Goal: Task Accomplishment & Management: Complete application form

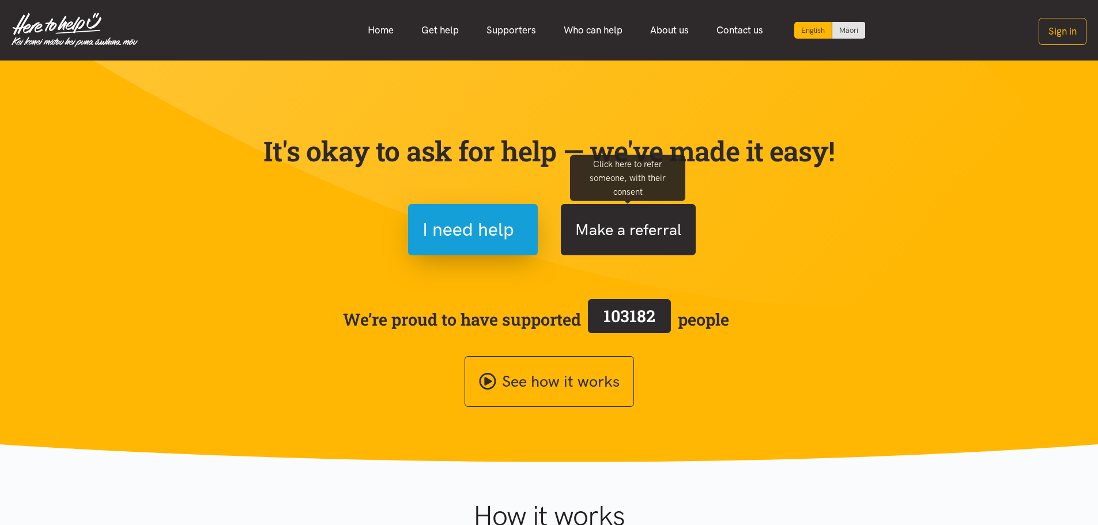
click at [634, 228] on button "Make a referral" at bounding box center [628, 229] width 135 height 51
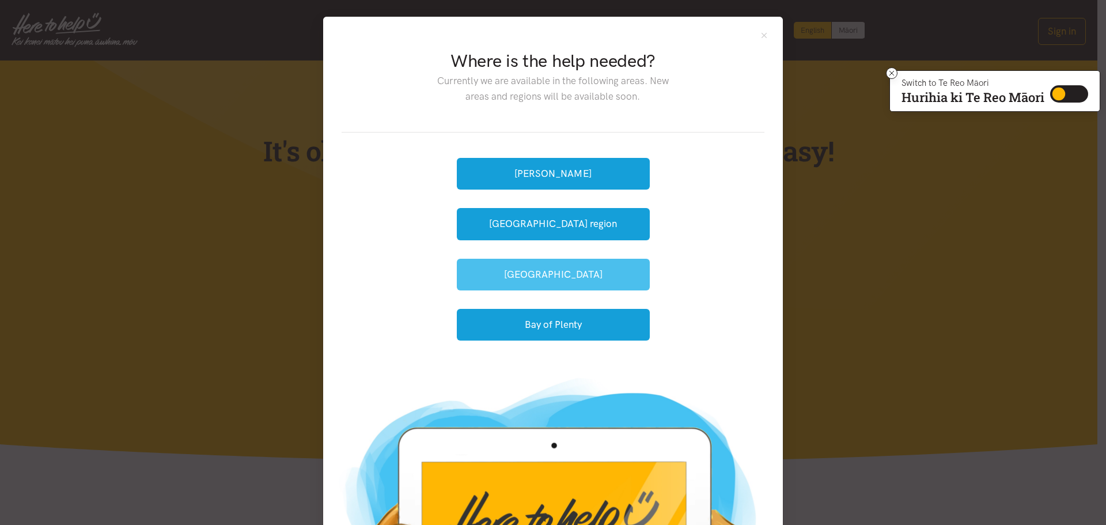
click at [603, 278] on button "[GEOGRAPHIC_DATA]" at bounding box center [553, 275] width 193 height 32
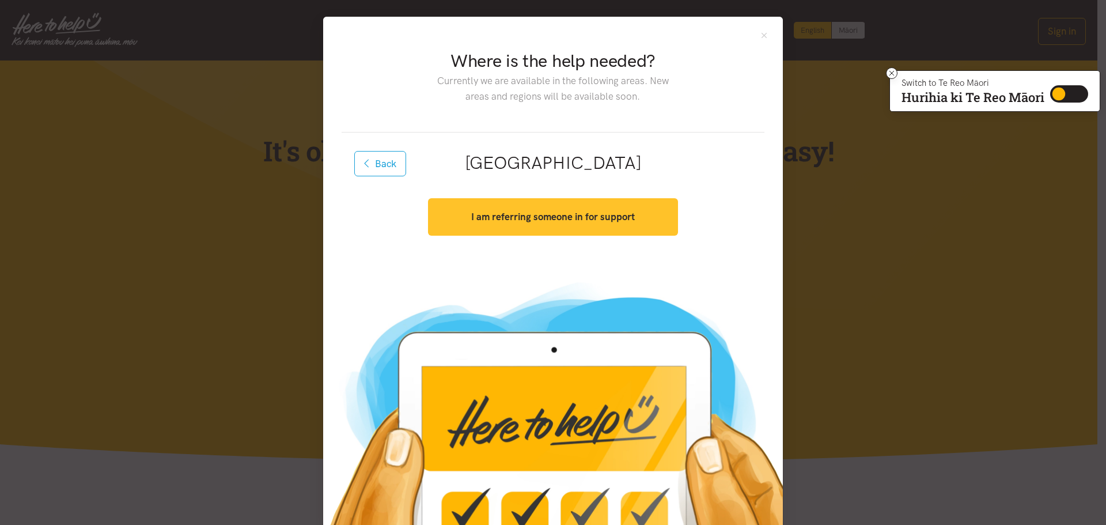
click at [549, 218] on strong "I am referring someone in for support" at bounding box center [553, 217] width 164 height 12
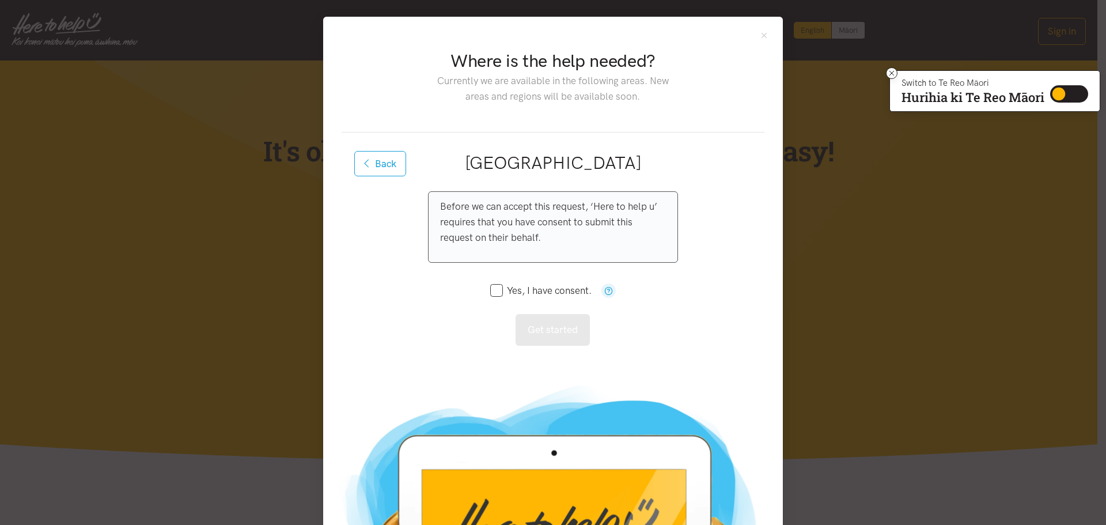
click at [496, 289] on input "Yes, I have consent." at bounding box center [540, 291] width 101 height 10
checkbox input "true"
click at [557, 341] on button "Get started" at bounding box center [553, 330] width 74 height 32
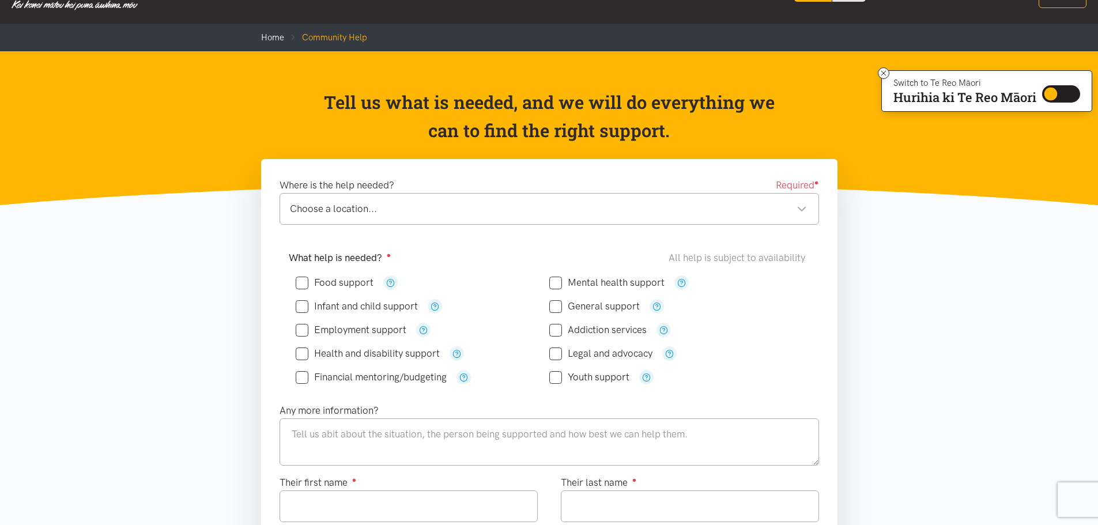
scroll to position [58, 0]
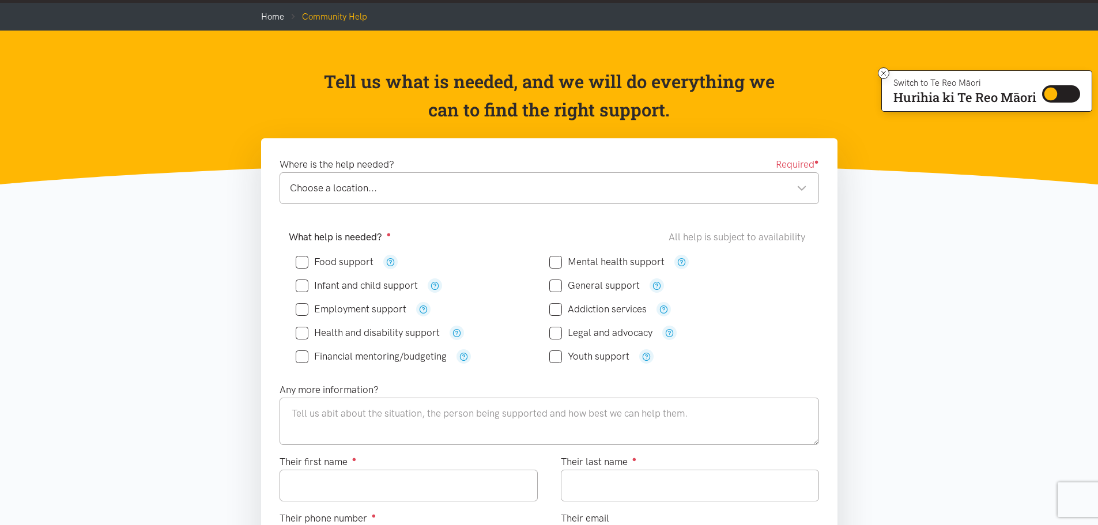
click at [301, 260] on input "Food support" at bounding box center [335, 262] width 78 height 10
checkbox input "true"
click at [333, 187] on div "Choose a location..." at bounding box center [548, 188] width 517 height 16
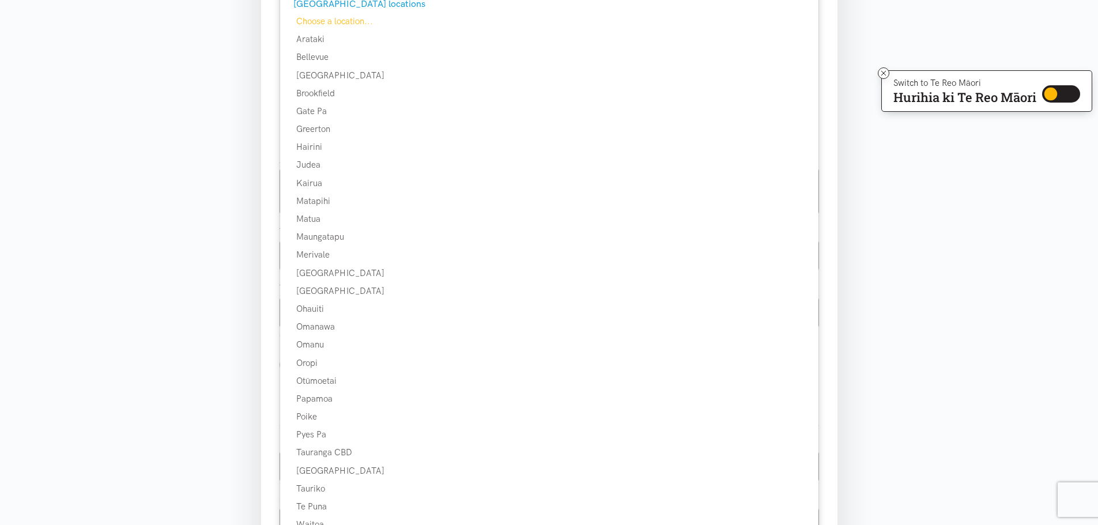
scroll to position [288, 0]
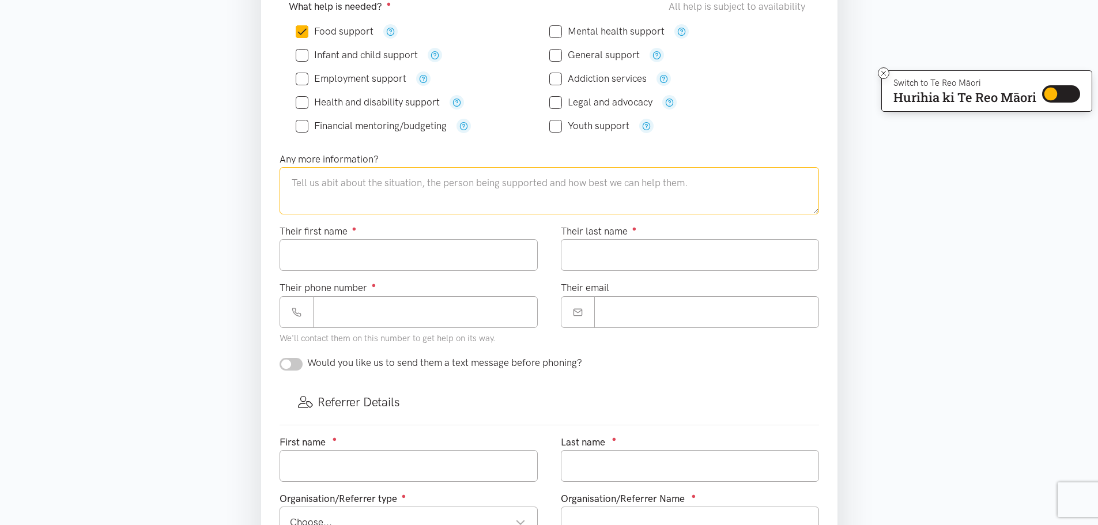
click at [446, 181] on textarea at bounding box center [549, 190] width 539 height 47
type textarea "Wanting to refer a client i am supporting into the social supermarket"
click at [370, 242] on input "Their first name ●" at bounding box center [409, 255] width 258 height 32
type input "**********"
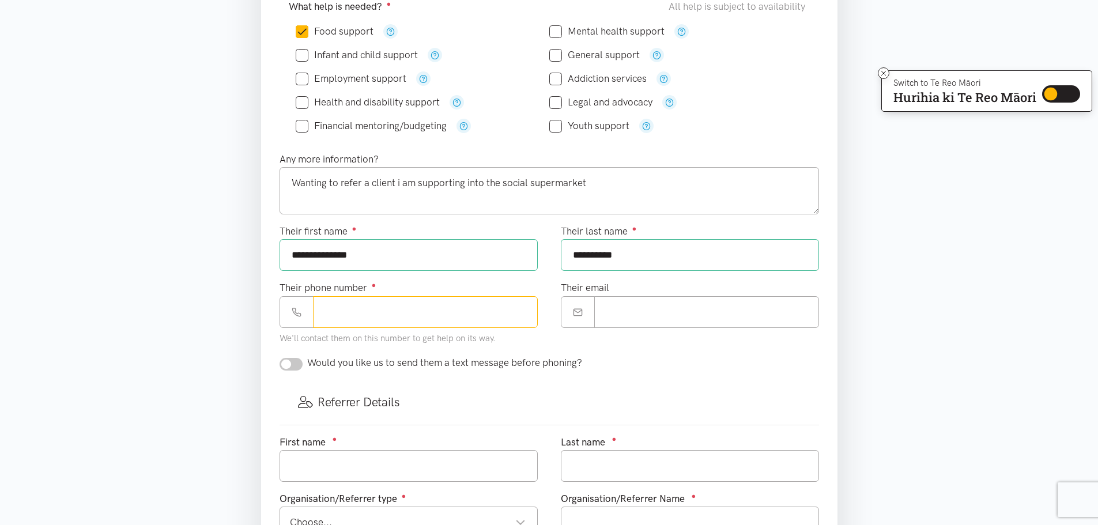
click at [443, 319] on input "Their phone number ●" at bounding box center [425, 312] width 225 height 32
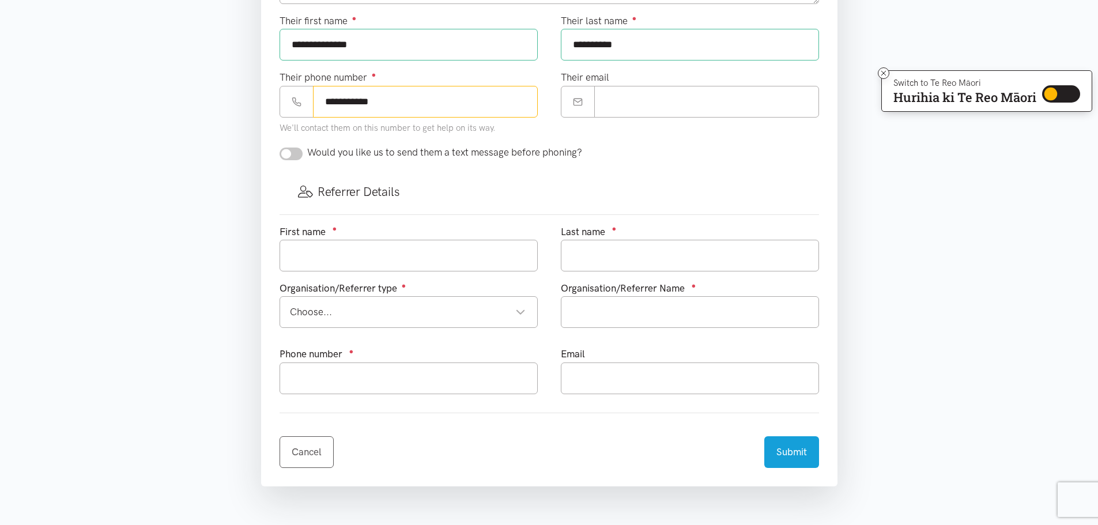
scroll to position [519, 0]
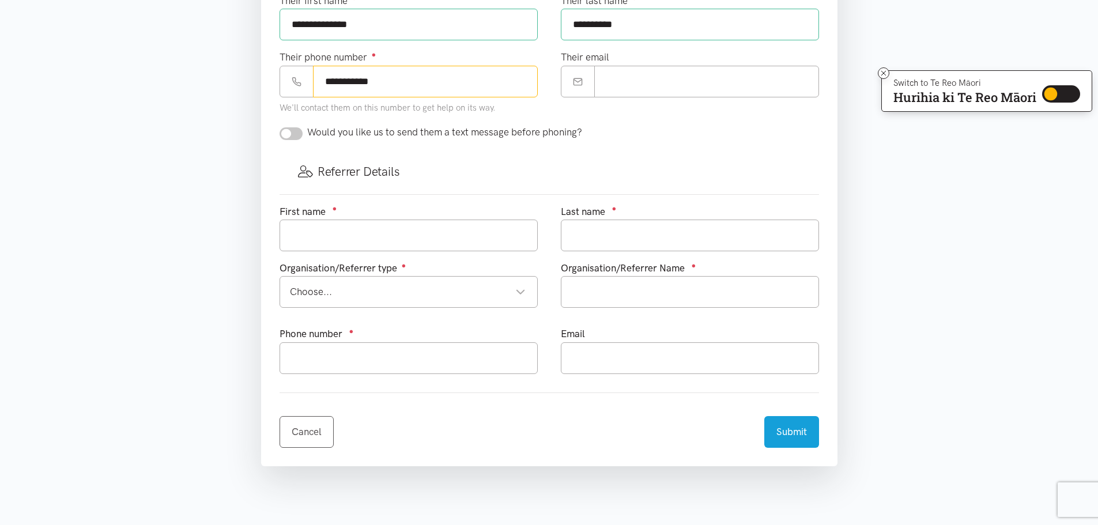
type input "**********"
click at [311, 241] on input "text" at bounding box center [409, 236] width 258 height 32
type input "Lyric"
click at [414, 281] on div "Choose... Choose..." at bounding box center [409, 292] width 258 height 32
type input "Ratahi"
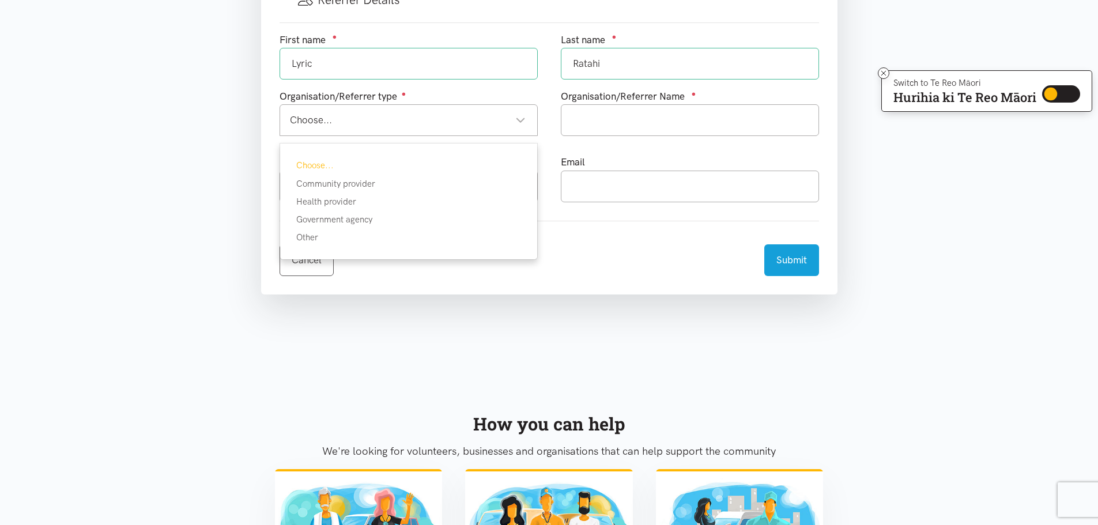
scroll to position [692, 0]
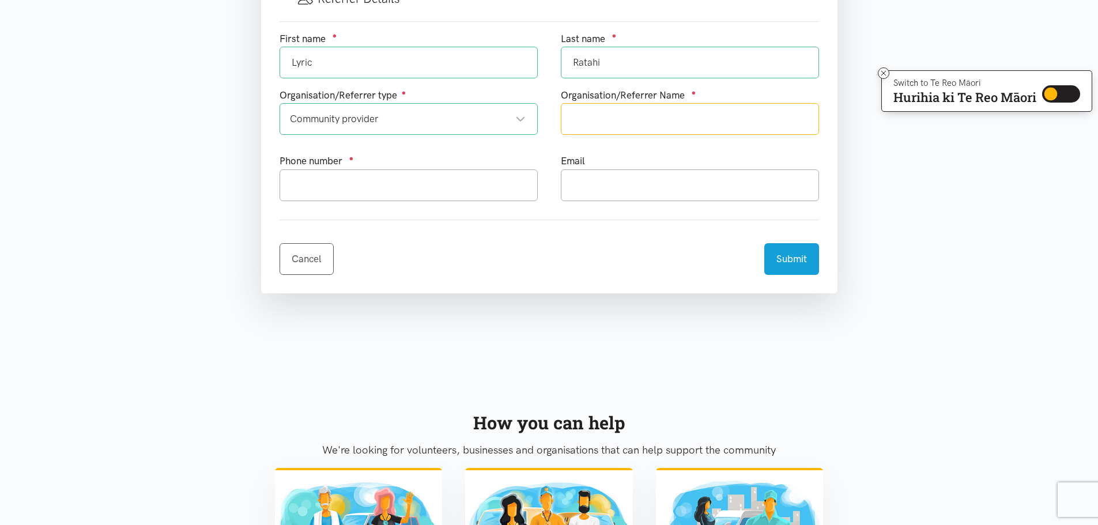
click at [749, 118] on input "text" at bounding box center [690, 119] width 258 height 32
type input "Tauranga Womens Refuge"
click at [350, 188] on input "text" at bounding box center [409, 185] width 258 height 32
click at [352, 181] on input "027" at bounding box center [409, 185] width 258 height 32
type input "027"
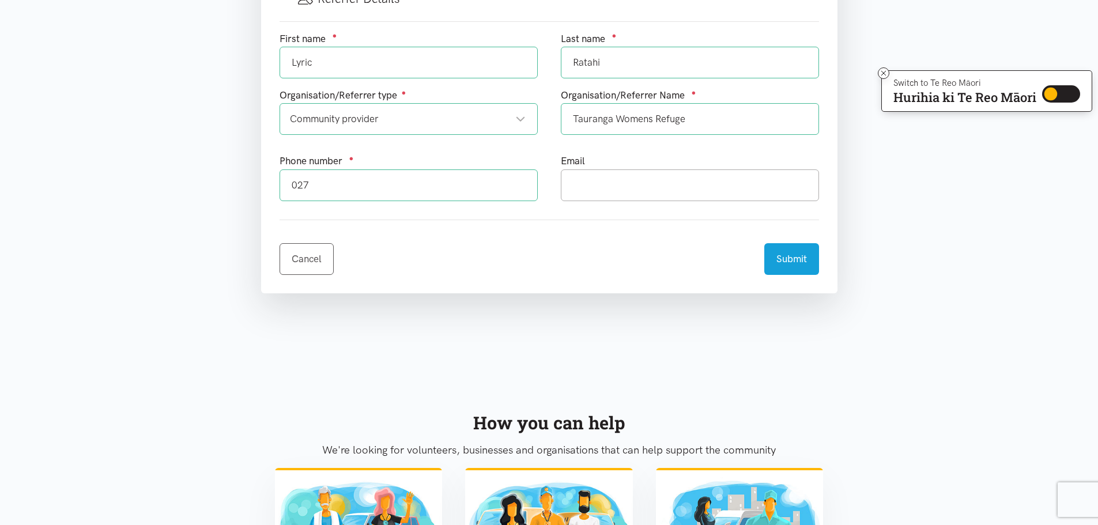
click at [334, 184] on input "027" at bounding box center [409, 185] width 258 height 32
drag, startPoint x: 334, startPoint y: 184, endPoint x: 187, endPoint y: 184, distance: 146.4
paste input "027 361 3966"
click at [329, 186] on input "027 361 3966" at bounding box center [409, 185] width 258 height 32
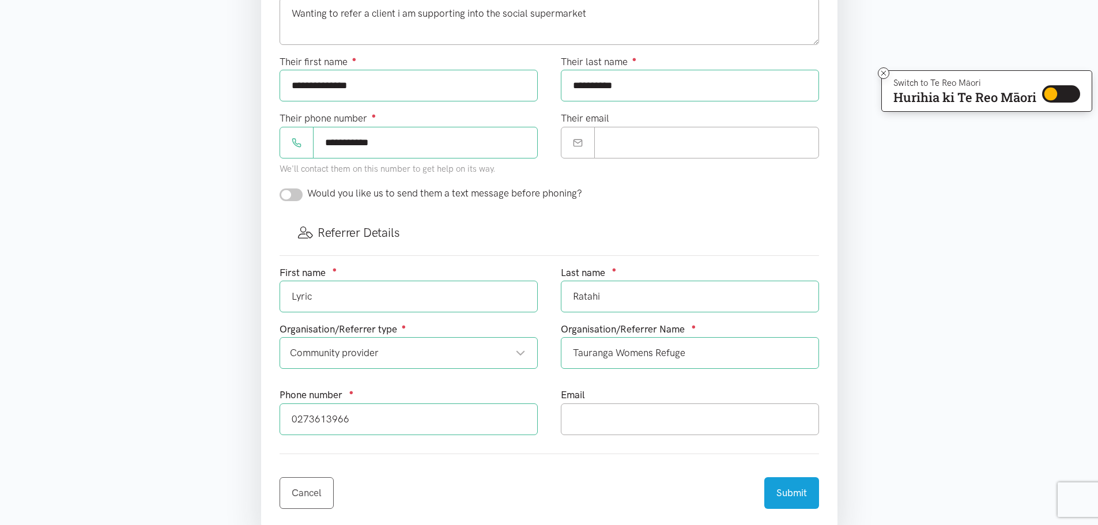
scroll to position [403, 0]
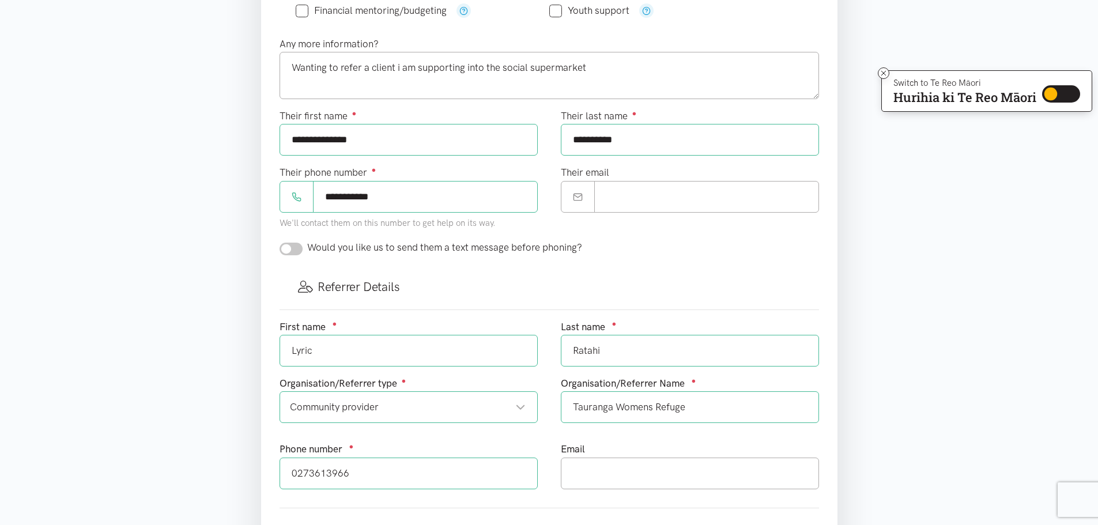
type input "0273613966"
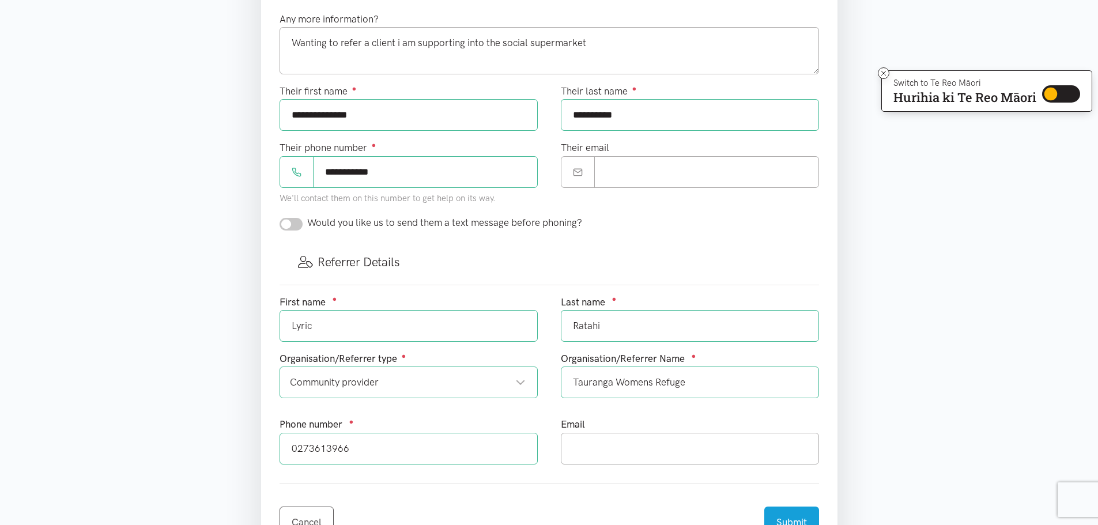
scroll to position [519, 0]
